Goal: Check status: Check status

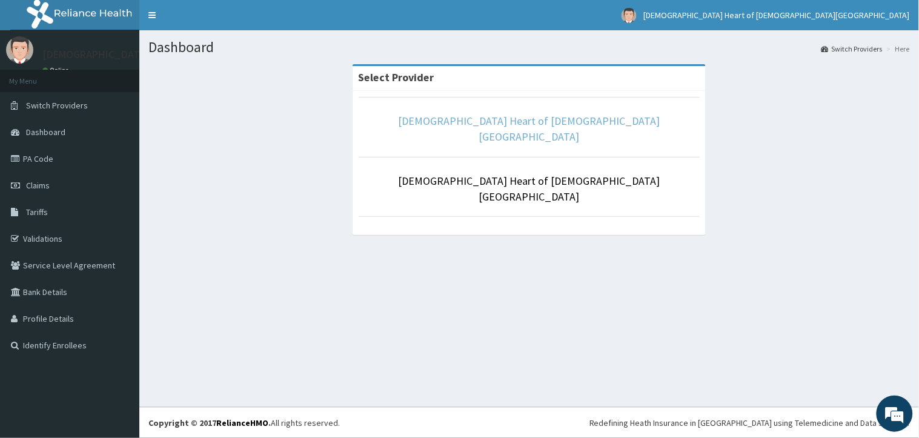
click at [464, 126] on link "[DEMOGRAPHIC_DATA] Heart of [DEMOGRAPHIC_DATA][GEOGRAPHIC_DATA]" at bounding box center [530, 129] width 262 height 30
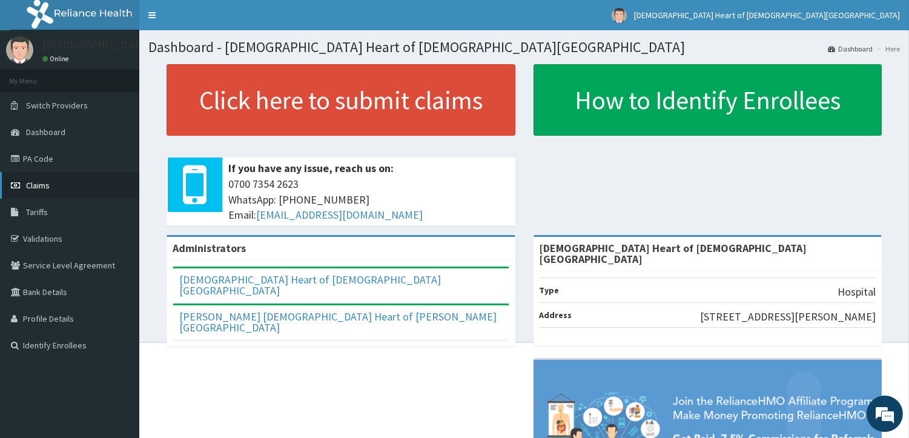
click at [46, 185] on span "Claims" at bounding box center [38, 185] width 24 height 11
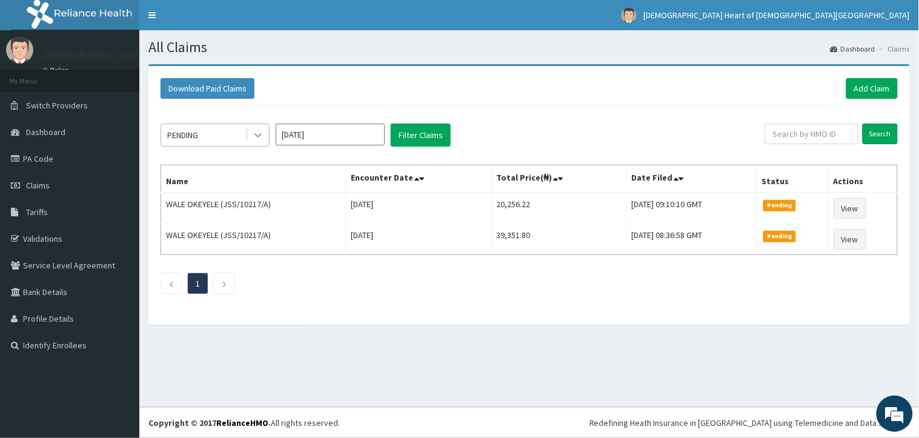
click at [262, 131] on icon at bounding box center [258, 135] width 12 height 12
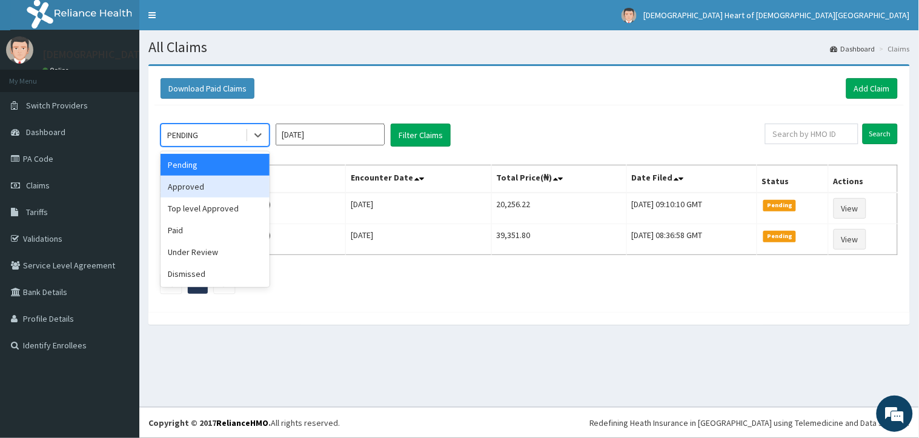
click at [252, 183] on div "Approved" at bounding box center [215, 187] width 109 height 22
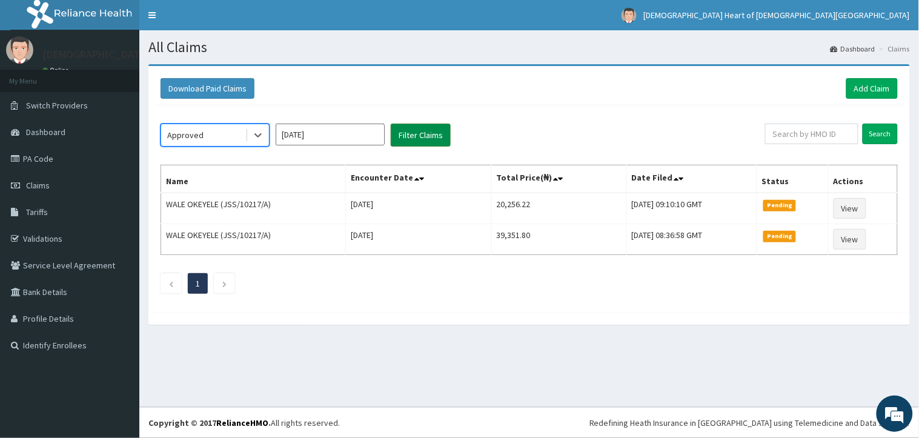
click at [422, 131] on button "Filter Claims" at bounding box center [421, 135] width 60 height 23
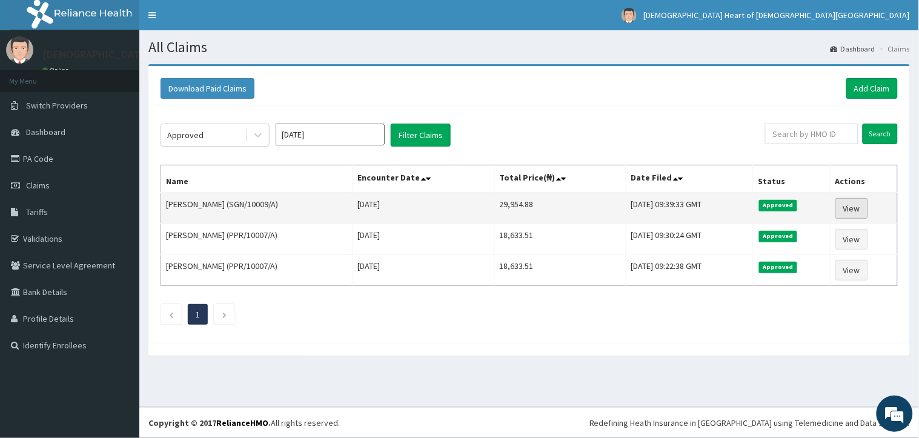
click at [861, 208] on link "View" at bounding box center [851, 208] width 33 height 21
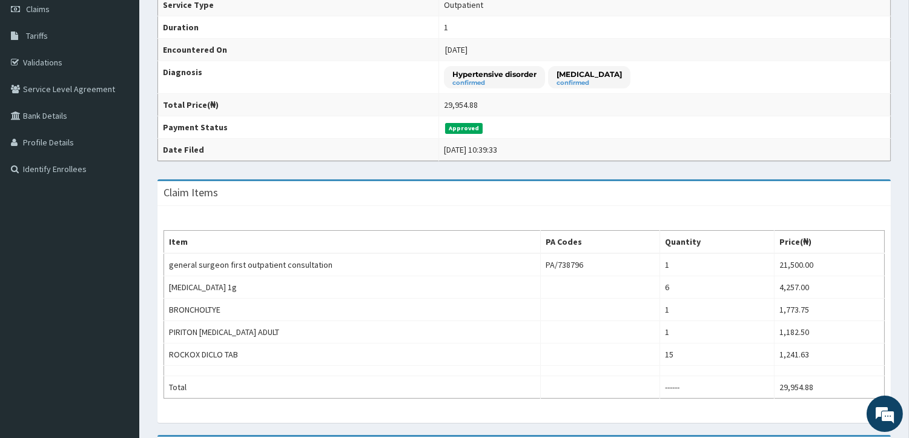
scroll to position [149, 0]
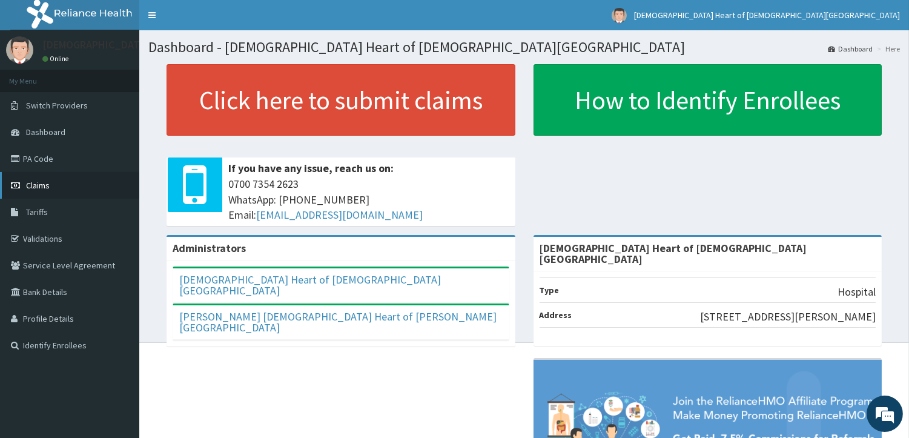
click at [56, 185] on link "Claims" at bounding box center [69, 185] width 139 height 27
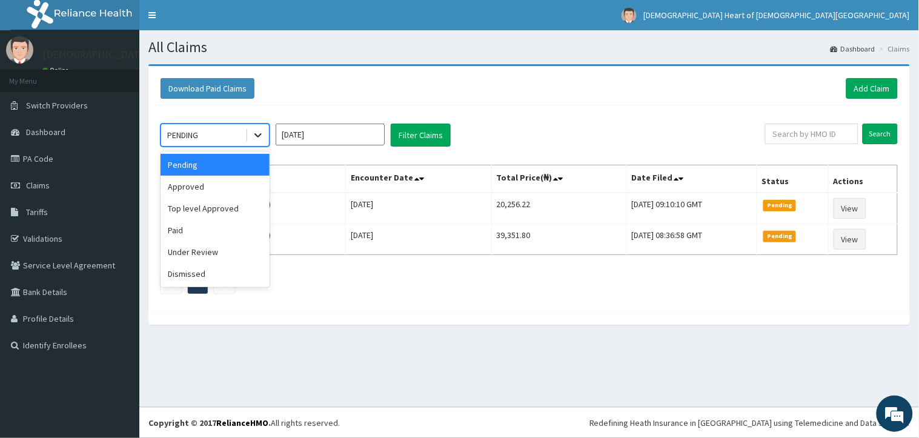
click at [263, 135] on icon at bounding box center [258, 135] width 12 height 12
click at [207, 241] on div "Under Review" at bounding box center [215, 252] width 109 height 22
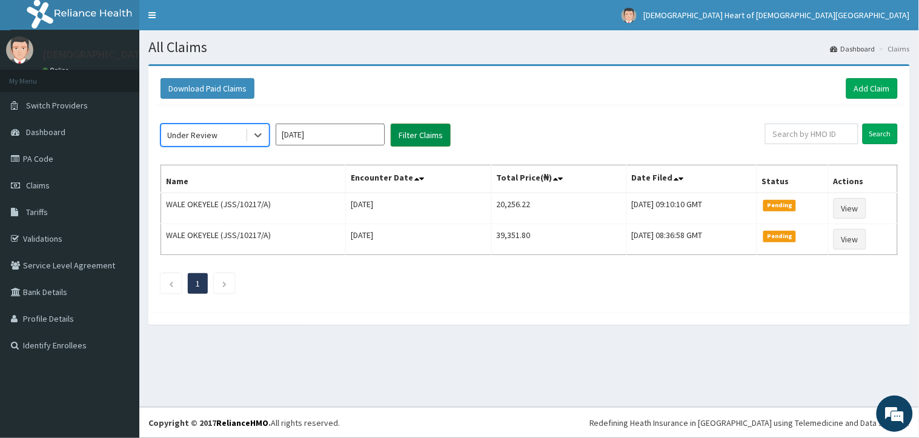
click at [408, 128] on button "Filter Claims" at bounding box center [421, 135] width 60 height 23
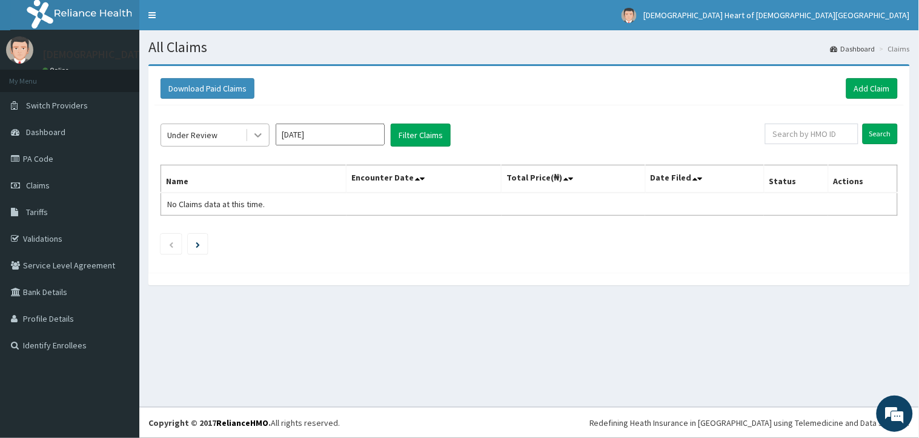
click at [256, 144] on div at bounding box center [258, 135] width 22 height 22
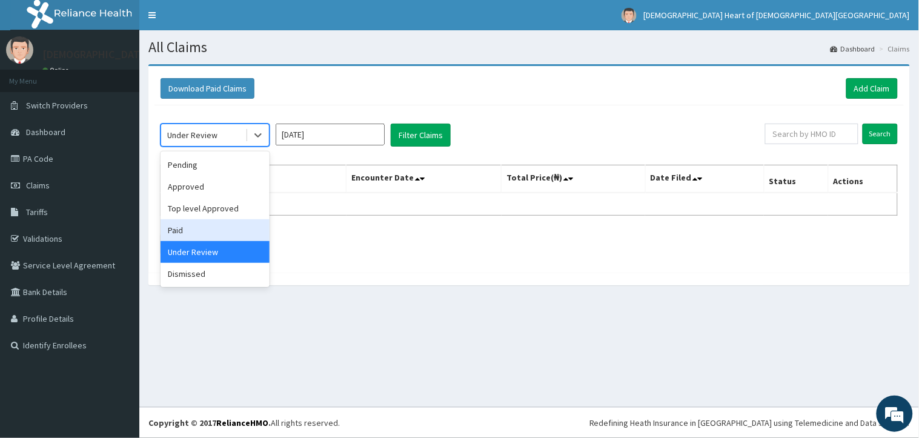
click at [231, 225] on div "Paid" at bounding box center [215, 230] width 109 height 22
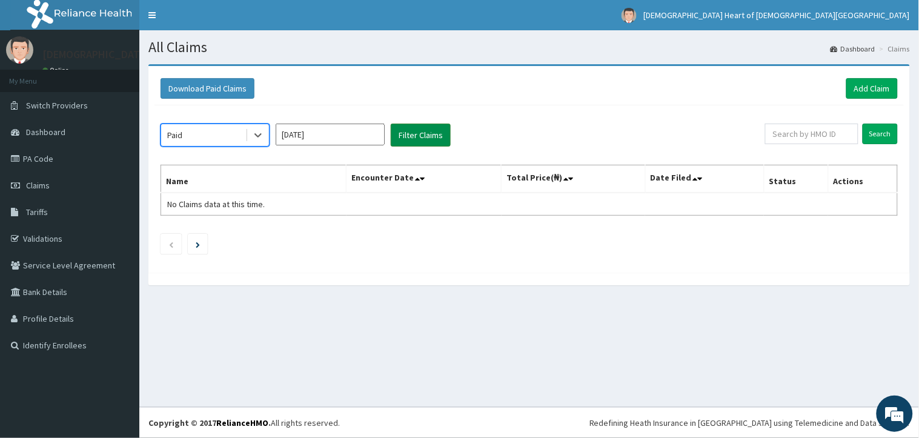
click at [419, 130] on button "Filter Claims" at bounding box center [421, 135] width 60 height 23
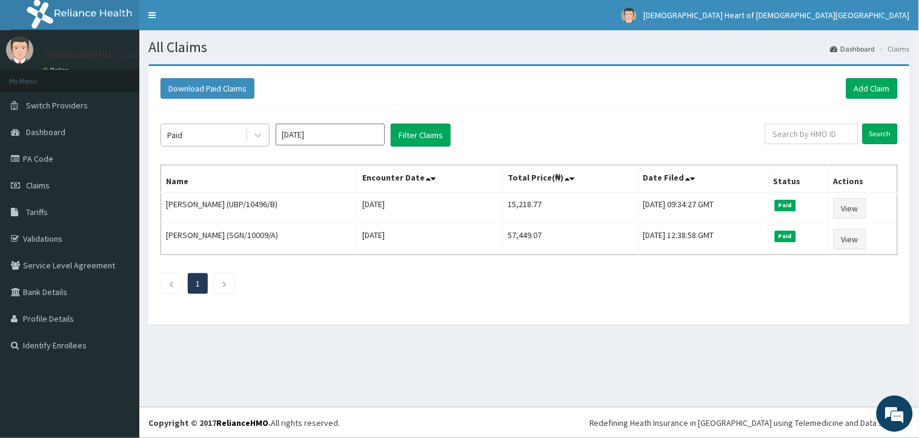
click at [215, 135] on div "Paid" at bounding box center [203, 134] width 84 height 19
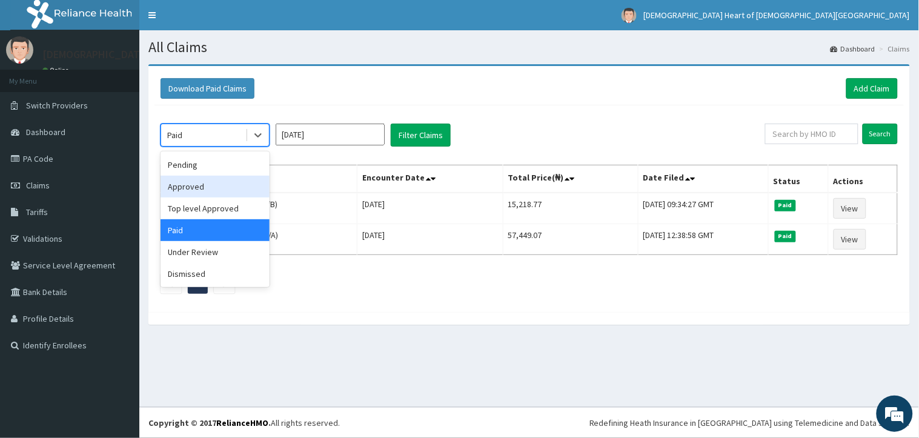
click at [213, 187] on div "Approved" at bounding box center [215, 187] width 109 height 22
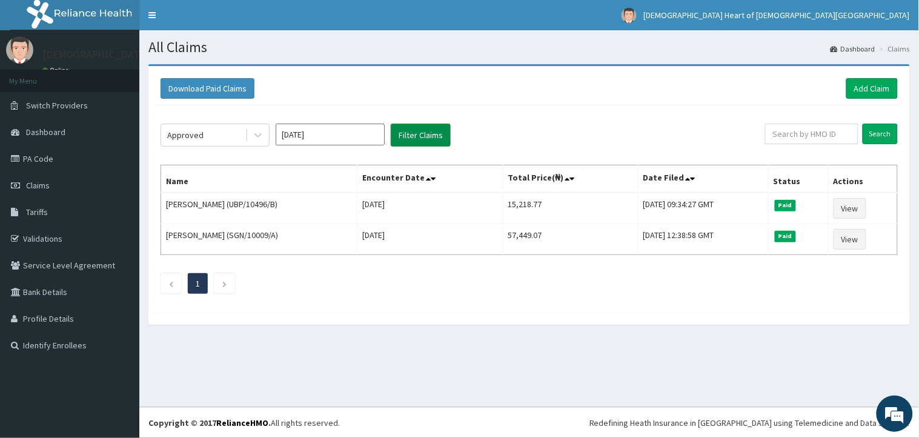
click at [402, 137] on button "Filter Claims" at bounding box center [421, 135] width 60 height 23
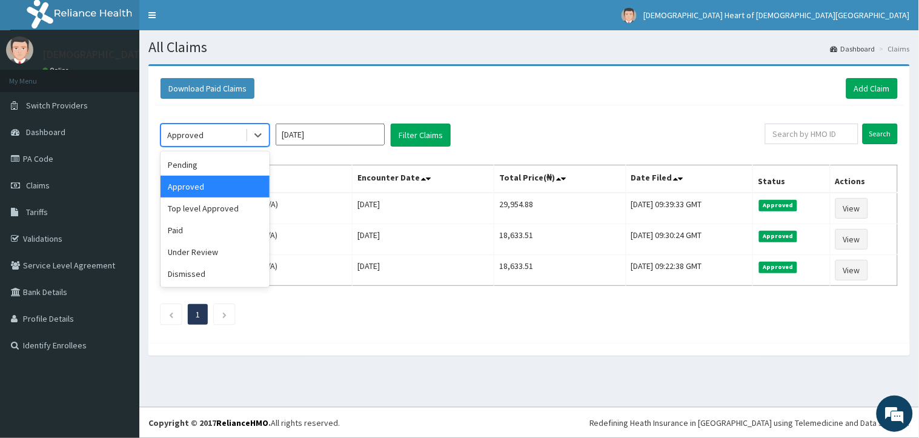
click at [243, 141] on div "Approved" at bounding box center [203, 134] width 84 height 19
click at [239, 204] on div "Top level Approved" at bounding box center [215, 208] width 109 height 22
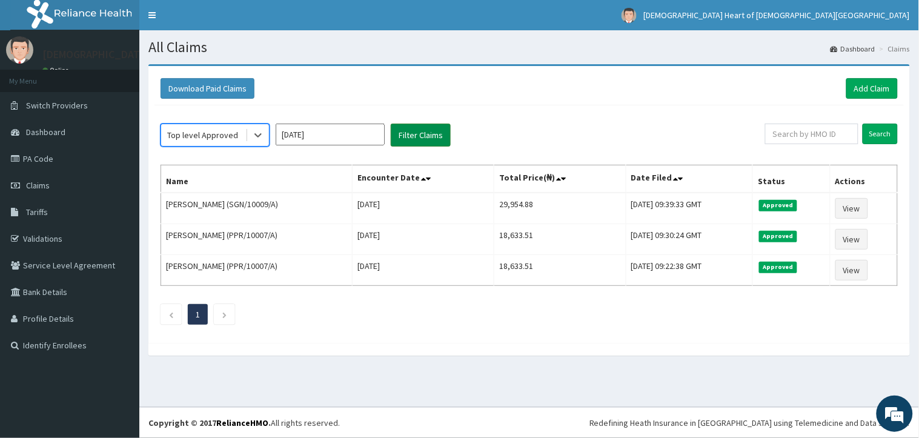
click at [419, 142] on button "Filter Claims" at bounding box center [421, 135] width 60 height 23
